Goal: Task Accomplishment & Management: Complete application form

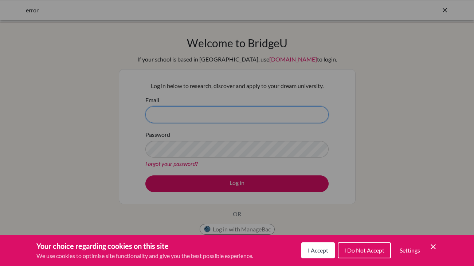
type input "kthakur@ecolemondiale.org"
click at [237, 184] on div "Cookie Preferences" at bounding box center [237, 133] width 474 height 266
click at [318, 251] on span "I Accept" at bounding box center [318, 250] width 20 height 7
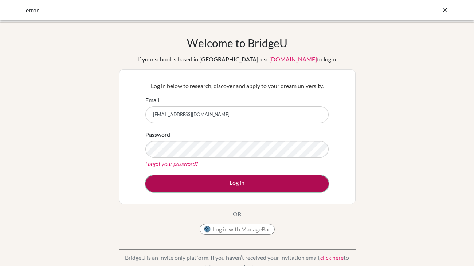
click at [243, 184] on button "Log in" at bounding box center [236, 184] width 183 height 17
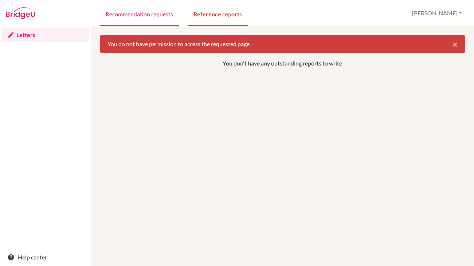
click at [133, 16] on link "Recommendation requests" at bounding box center [139, 13] width 79 height 25
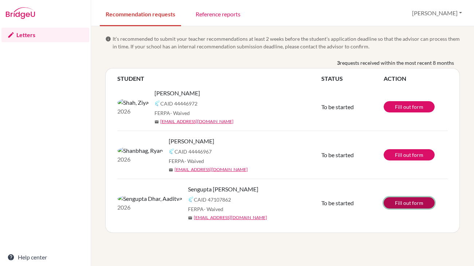
click at [412, 203] on link "Fill out form" at bounding box center [409, 203] width 51 height 11
